Goal: Check status: Check status

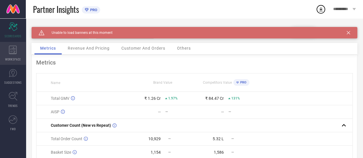
click at [9, 51] on icon at bounding box center [13, 50] width 8 height 9
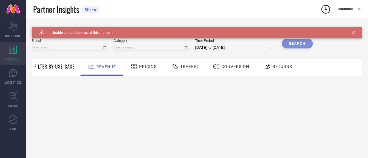
type input "BLISSCLUB"
type input "All"
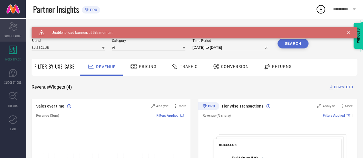
click at [17, 30] on icon "Scorecard" at bounding box center [13, 26] width 9 height 9
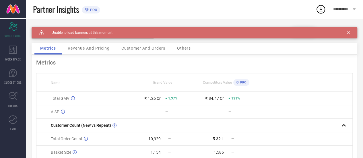
click at [350, 31] on div "Caution Created with Sketch. Unable to load banners at this moment" at bounding box center [195, 32] width 326 height 11
click at [350, 32] on icon at bounding box center [348, 32] width 3 height 3
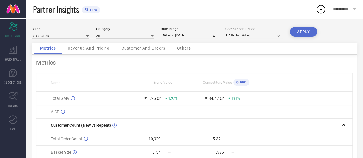
select select "8"
select select "2025"
select select "9"
select select "2025"
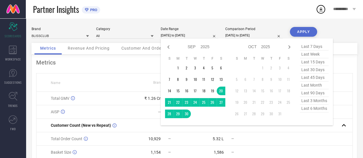
click at [191, 36] on input "[DATE] to [DATE]" at bounding box center [189, 35] width 57 height 6
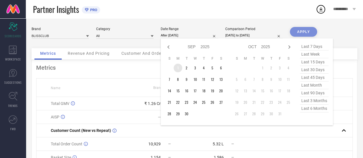
click at [178, 68] on td "1" at bounding box center [178, 68] width 9 height 9
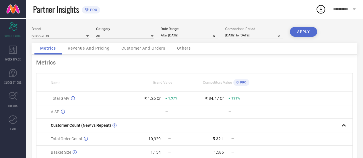
type input "[DATE] to [DATE]"
select select "8"
select select "2025"
select select "9"
select select "2025"
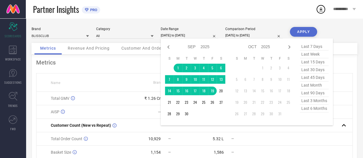
click at [183, 35] on input "[DATE] to [DATE]" at bounding box center [189, 35] width 57 height 6
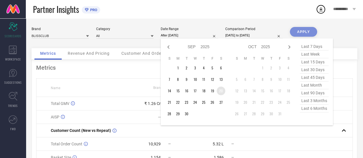
click at [220, 92] on td "20" at bounding box center [221, 91] width 9 height 9
type input "[DATE] to [DATE]"
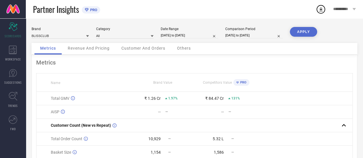
click at [304, 32] on button "APPLY" at bounding box center [303, 32] width 27 height 10
select select "8"
select select "2025"
select select "9"
select select "2025"
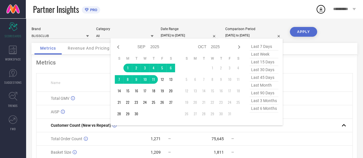
click at [241, 34] on input "[DATE] to [DATE]" at bounding box center [254, 35] width 57 height 6
select select "8"
select select "2025"
select select "9"
select select "2025"
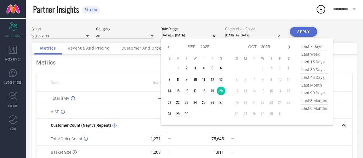
click at [186, 35] on input "[DATE] to [DATE]" at bounding box center [189, 35] width 57 height 6
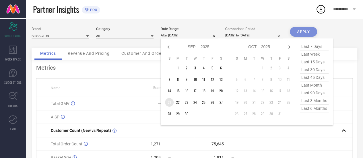
click at [171, 103] on td "21" at bounding box center [169, 102] width 9 height 9
type input "[DATE] to [DATE]"
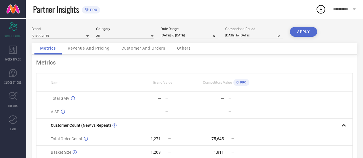
click at [309, 34] on button "APPLY" at bounding box center [303, 32] width 27 height 10
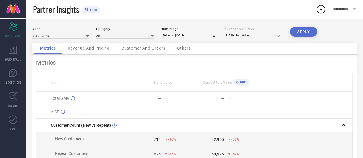
click at [88, 50] on span "Revenue And Pricing" at bounding box center [89, 48] width 42 height 5
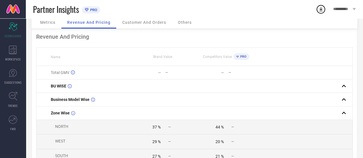
scroll to position [26, 0]
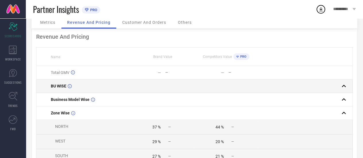
click at [346, 87] on rect at bounding box center [344, 86] width 8 height 8
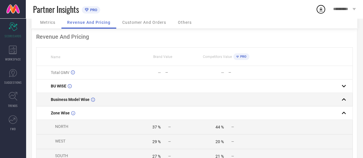
click at [346, 99] on rect at bounding box center [344, 100] width 8 height 8
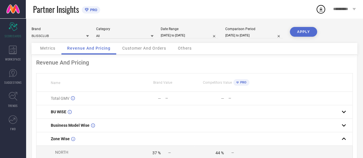
select select "8"
select select "2025"
select select "9"
select select "2025"
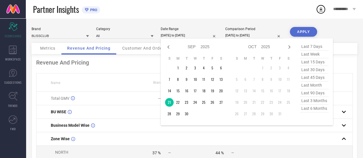
click at [179, 34] on input "[DATE] to [DATE]" at bounding box center [189, 35] width 57 height 6
click at [179, 104] on td "22" at bounding box center [178, 102] width 9 height 9
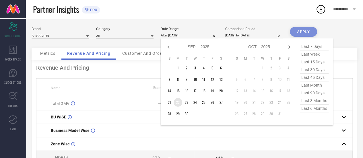
type input "[DATE] to [DATE]"
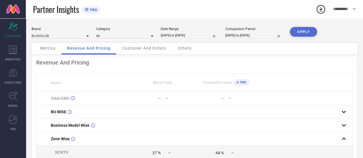
click at [301, 32] on button "APPLY" at bounding box center [303, 32] width 27 height 10
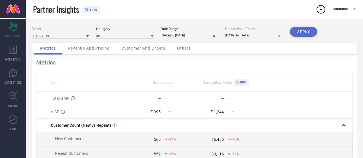
select select "8"
select select "2025"
select select "9"
select select "2025"
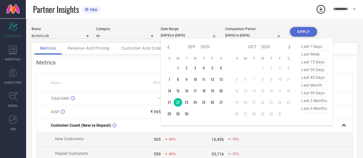
click at [184, 38] on input "[DATE] to [DATE]" at bounding box center [189, 35] width 57 height 6
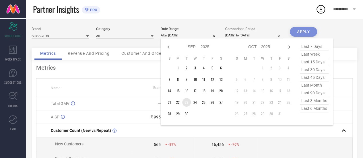
click at [187, 103] on td "23" at bounding box center [186, 102] width 9 height 9
type input "[DATE] to [DATE]"
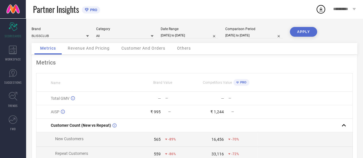
click at [292, 34] on button "APPLY" at bounding box center [303, 32] width 27 height 10
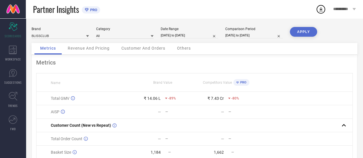
click at [101, 52] on div "Revenue And Pricing" at bounding box center [88, 48] width 53 height 11
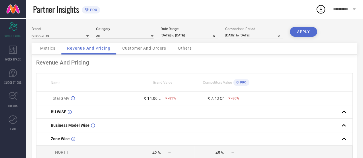
select select "8"
select select "2025"
select select "9"
select select "2025"
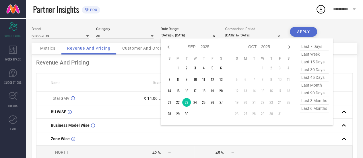
click at [180, 36] on input "[DATE] to [DATE]" at bounding box center [189, 35] width 57 height 6
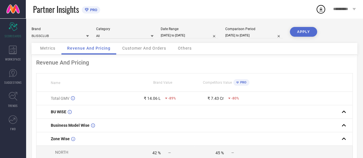
click at [148, 80] on th "Brand Value" at bounding box center [162, 83] width 63 height 18
select select "8"
select select "2025"
select select "9"
select select "2025"
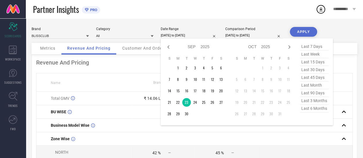
click at [181, 36] on input "[DATE] to [DATE]" at bounding box center [189, 35] width 57 height 6
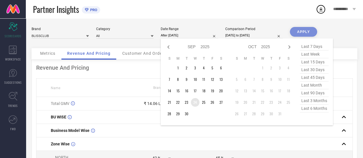
click at [195, 105] on td "24" at bounding box center [195, 102] width 9 height 9
type input "[DATE] to [DATE]"
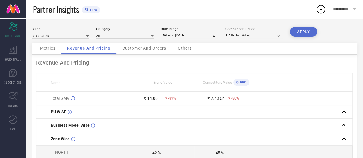
click at [307, 28] on button "APPLY" at bounding box center [303, 32] width 27 height 10
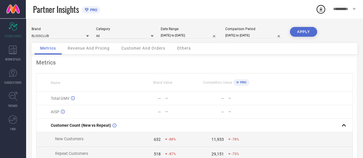
select select "8"
select select "2025"
select select "9"
select select "2025"
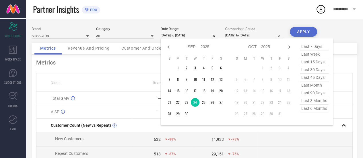
click at [189, 35] on input "[DATE] to [DATE]" at bounding box center [189, 35] width 57 height 6
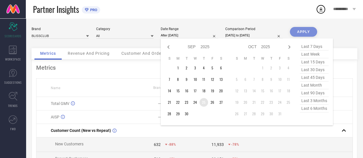
click at [207, 103] on td "25" at bounding box center [204, 102] width 9 height 9
type input "[DATE] to [DATE]"
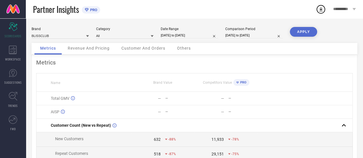
click at [295, 34] on button "APPLY" at bounding box center [303, 32] width 27 height 10
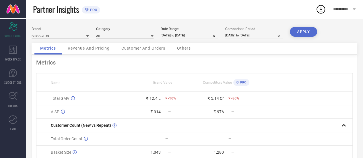
click at [184, 35] on input "[DATE] to [DATE]" at bounding box center [189, 35] width 57 height 6
select select "8"
select select "2025"
select select "9"
select select "2025"
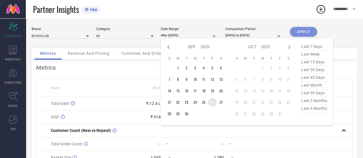
click at [213, 104] on td "26" at bounding box center [212, 102] width 9 height 9
type input "[DATE] to [DATE]"
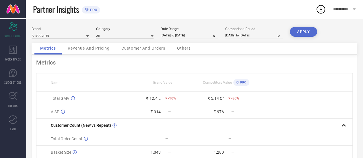
click at [298, 32] on button "APPLY" at bounding box center [303, 32] width 27 height 10
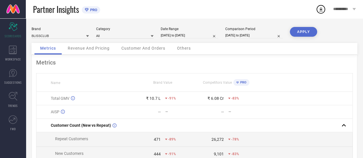
drag, startPoint x: 187, startPoint y: 39, endPoint x: 184, endPoint y: 36, distance: 4.5
click at [184, 36] on div "Brand BLISSCLUB Category All Date Range [DATE] to [DATE] Comparison Period [DAT…" at bounding box center [195, 35] width 326 height 16
select select "8"
select select "2025"
select select "9"
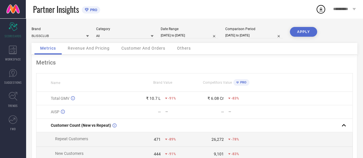
select select "2025"
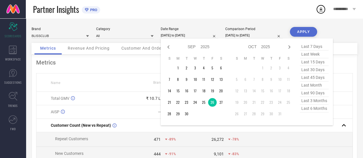
click at [184, 36] on input "[DATE] to [DATE]" at bounding box center [189, 35] width 57 height 6
click at [220, 103] on td "27" at bounding box center [221, 102] width 9 height 9
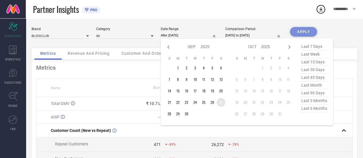
type input "[DATE] to [DATE]"
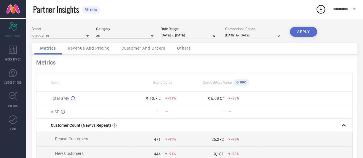
click at [306, 30] on button "APPLY" at bounding box center [303, 32] width 27 height 10
select select "8"
select select "2025"
select select "9"
select select "2025"
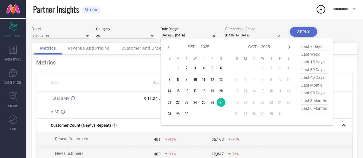
click at [179, 38] on input "[DATE] to [DATE]" at bounding box center [189, 35] width 57 height 6
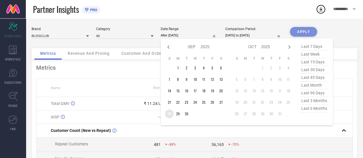
click at [168, 114] on td "28" at bounding box center [169, 114] width 9 height 9
type input "[DATE] to [DATE]"
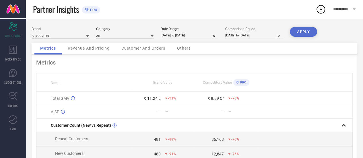
click at [305, 31] on button "APPLY" at bounding box center [303, 32] width 27 height 10
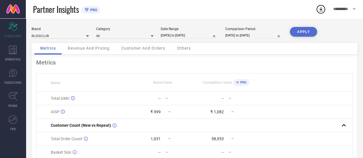
select select "8"
select select "2025"
select select "9"
select select "2025"
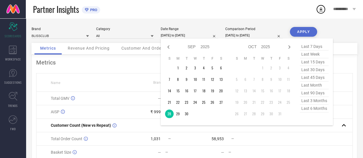
click at [187, 38] on input "[DATE] to [DATE]" at bounding box center [189, 35] width 57 height 6
click at [178, 113] on td "29" at bounding box center [178, 114] width 9 height 9
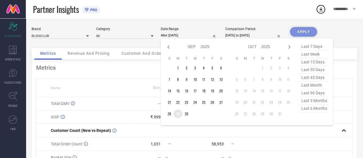
type input "[DATE] to [DATE]"
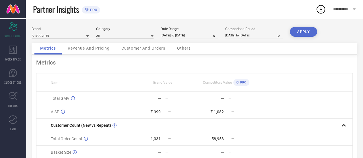
click at [297, 37] on div "APPLY" at bounding box center [303, 35] width 27 height 16
click at [303, 31] on button "APPLY" at bounding box center [303, 32] width 27 height 10
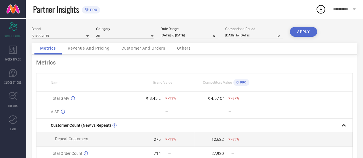
select select "8"
select select "2025"
select select "9"
select select "2025"
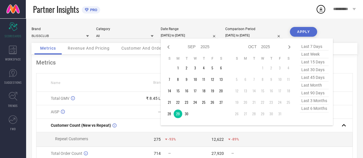
click at [179, 38] on input "[DATE] to [DATE]" at bounding box center [189, 35] width 57 height 6
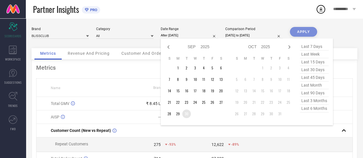
click at [187, 112] on td "30" at bounding box center [186, 114] width 9 height 9
type input "[DATE] to [DATE]"
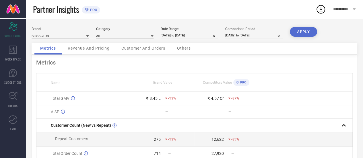
click at [300, 32] on button "APPLY" at bounding box center [303, 32] width 27 height 10
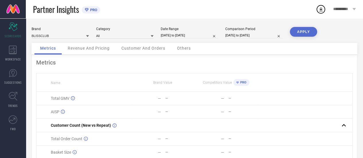
select select "8"
select select "2025"
select select "9"
select select "2025"
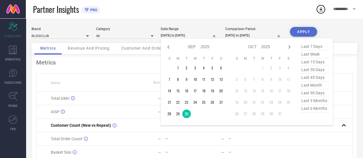
click at [174, 36] on input "[DATE] to [DATE]" at bounding box center [189, 35] width 57 height 6
click at [264, 70] on td "1" at bounding box center [263, 68] width 9 height 9
click at [183, 21] on div "Brand BLISSCLUB Category All Date Range [DATE] to [DATE] Jan Feb Mar Apr May Ju…" at bounding box center [195, 113] width 338 height 191
